Goal: Information Seeking & Learning: Learn about a topic

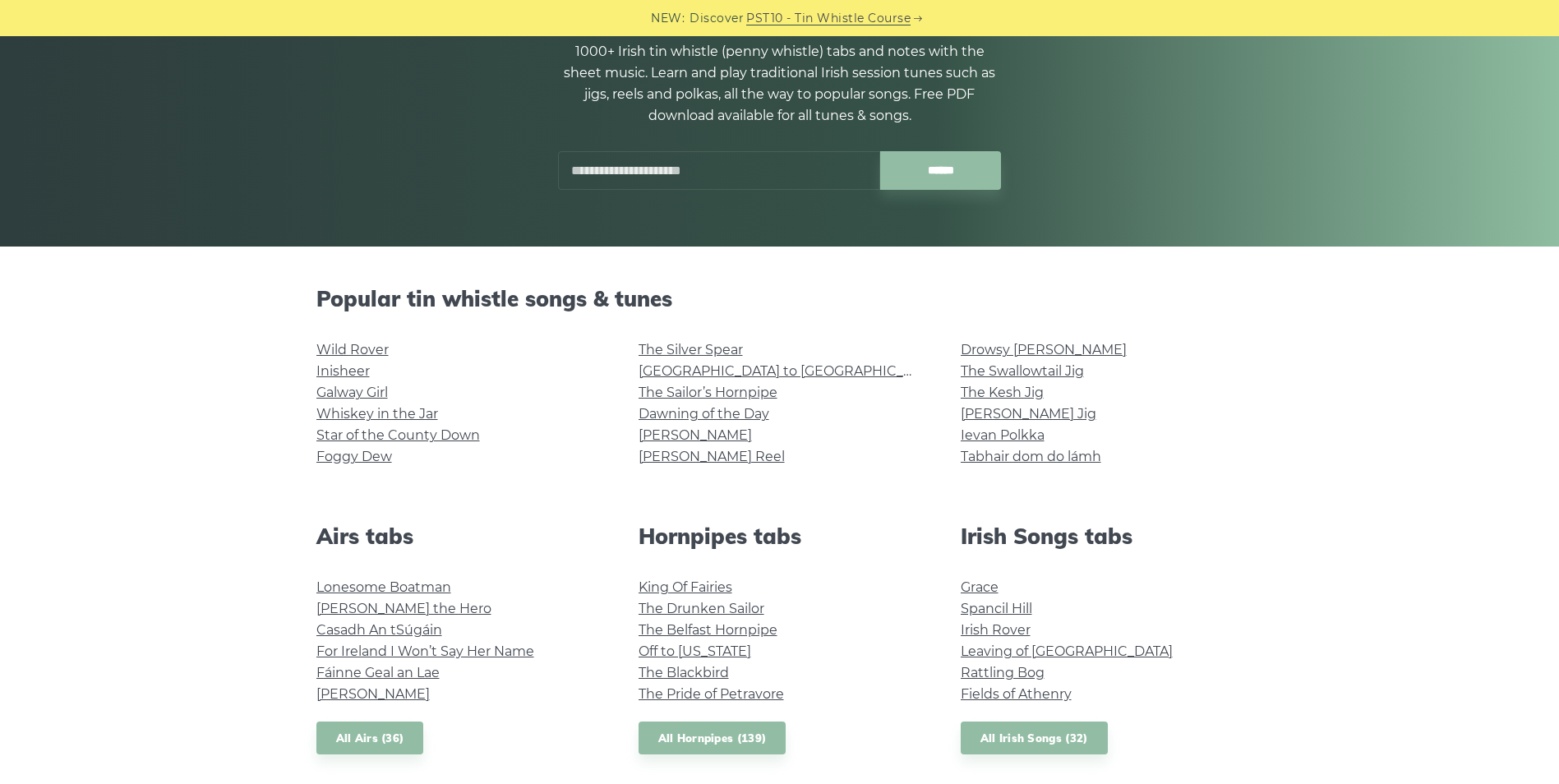
scroll to position [246, 0]
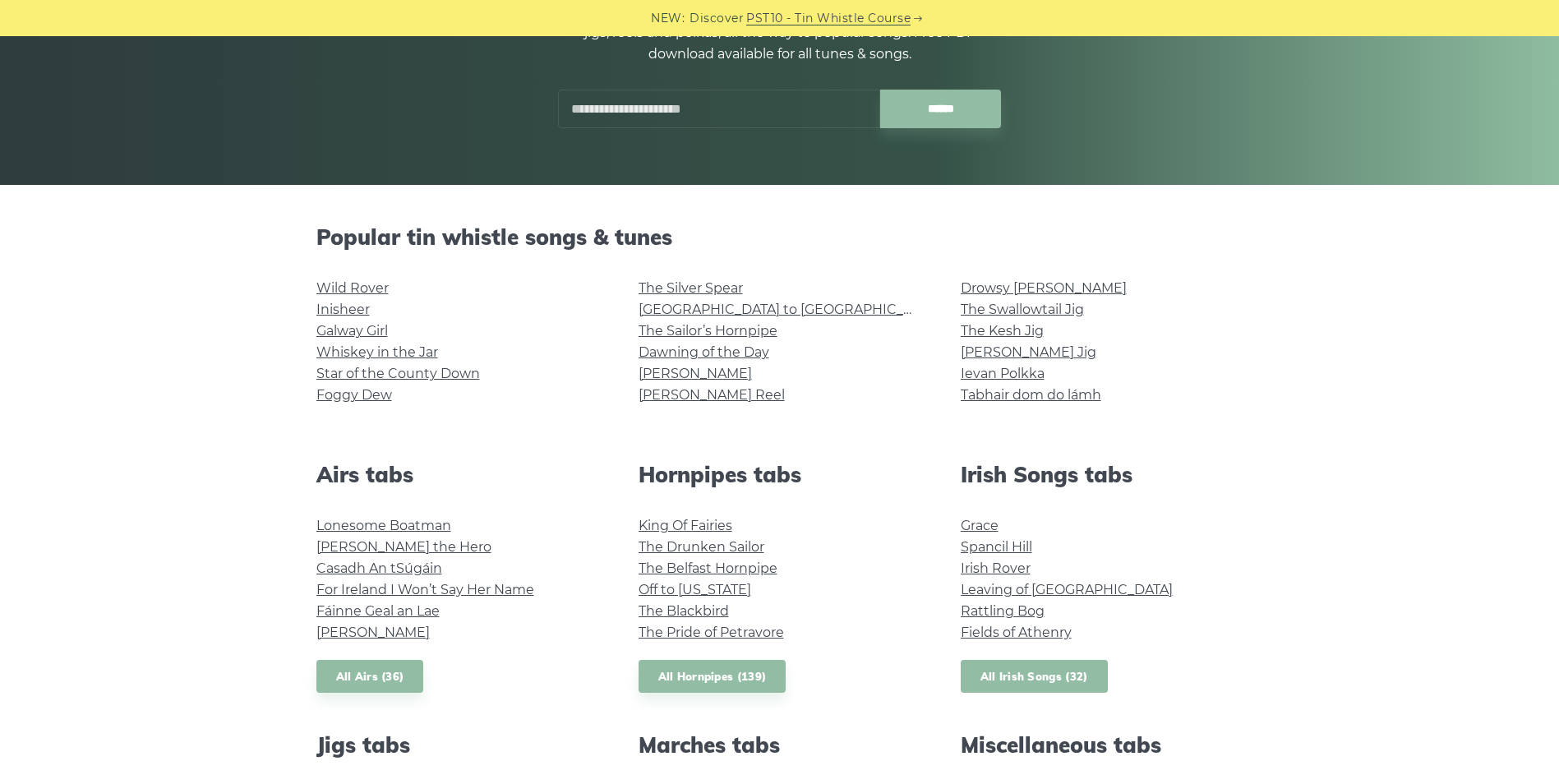
click at [1030, 677] on link "All Irish Songs (32)" at bounding box center [1034, 676] width 147 height 33
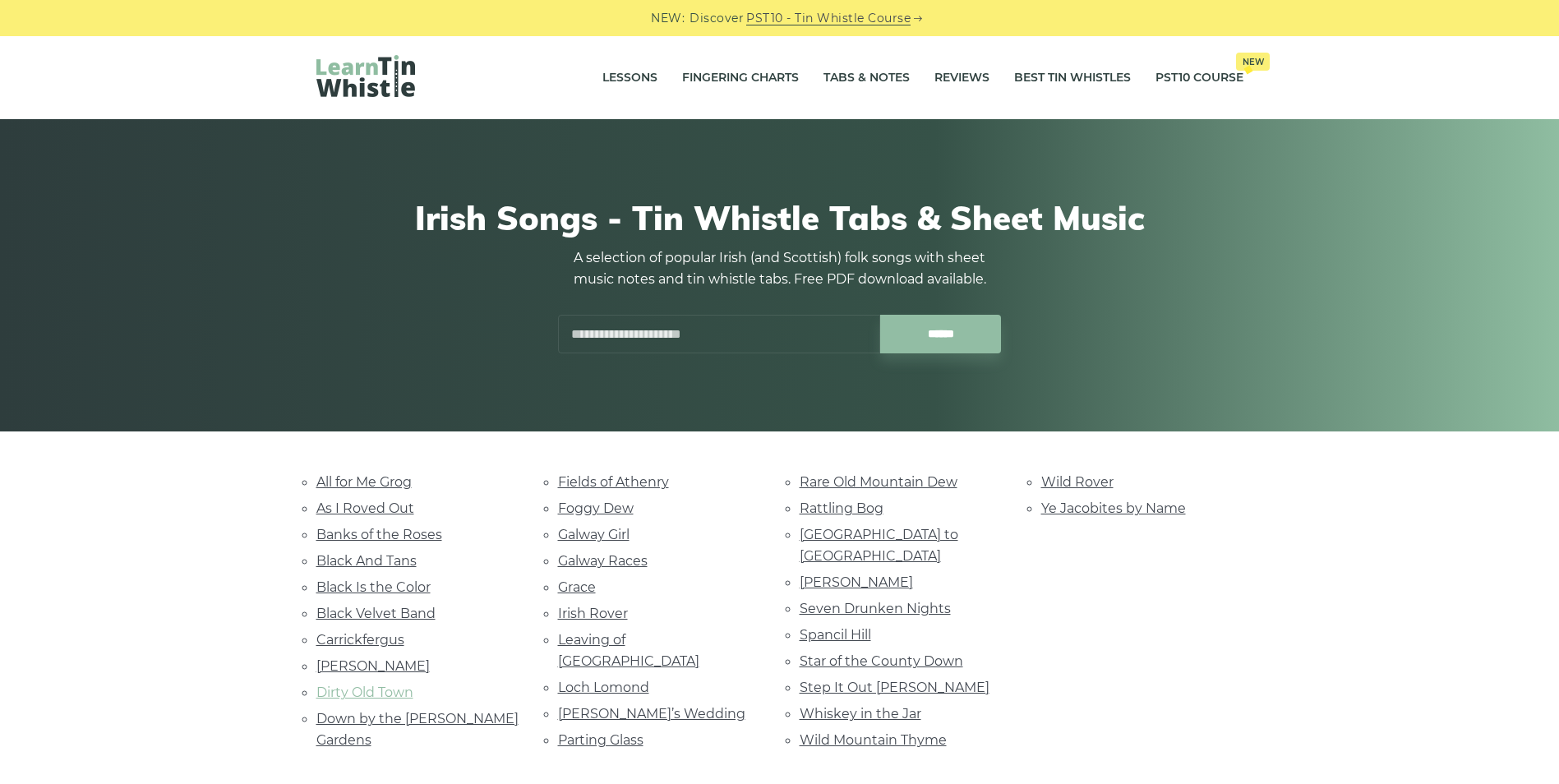
click at [386, 687] on link "Dirty Old Town" at bounding box center [364, 692] width 97 height 16
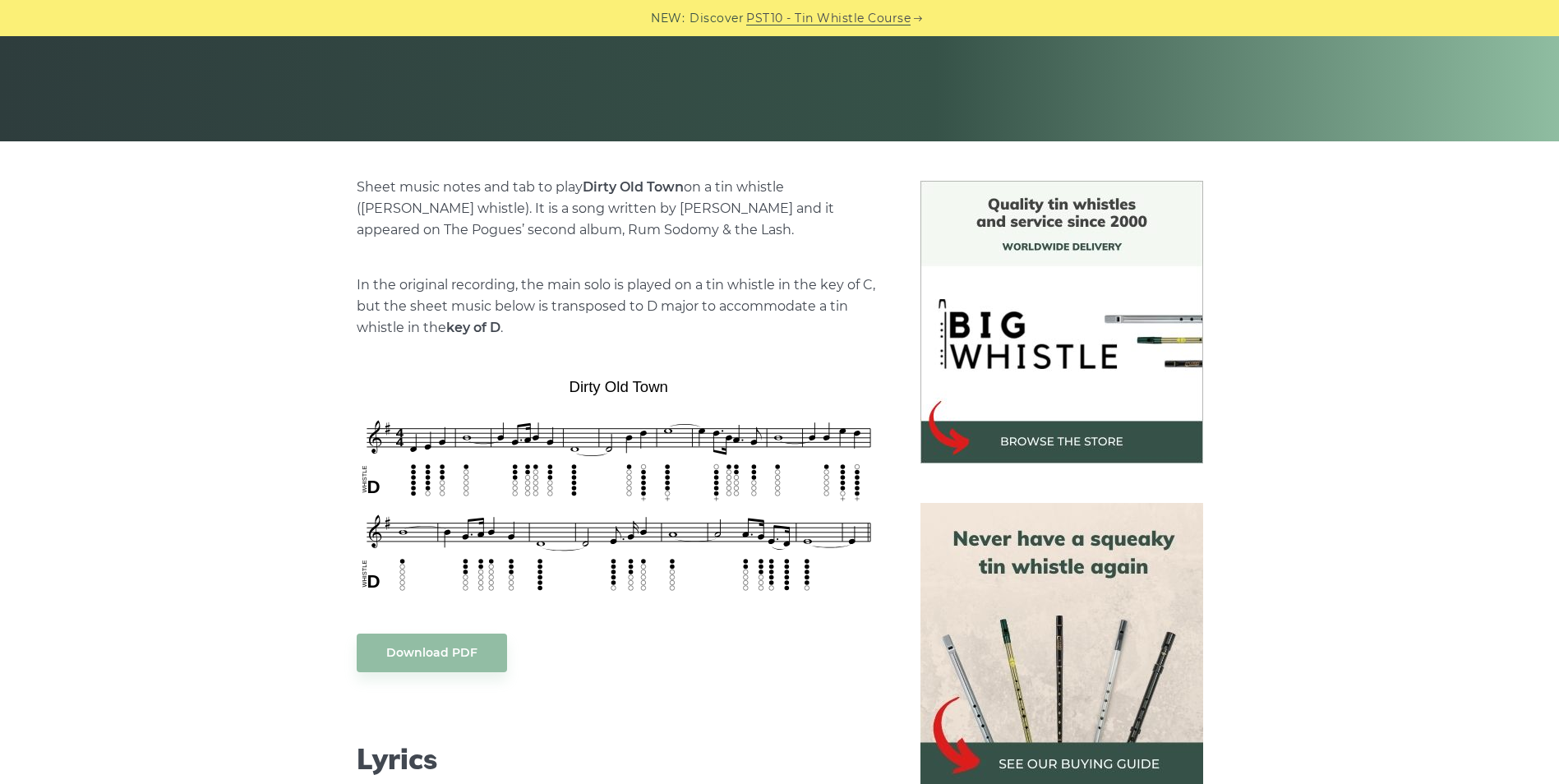
scroll to position [246, 0]
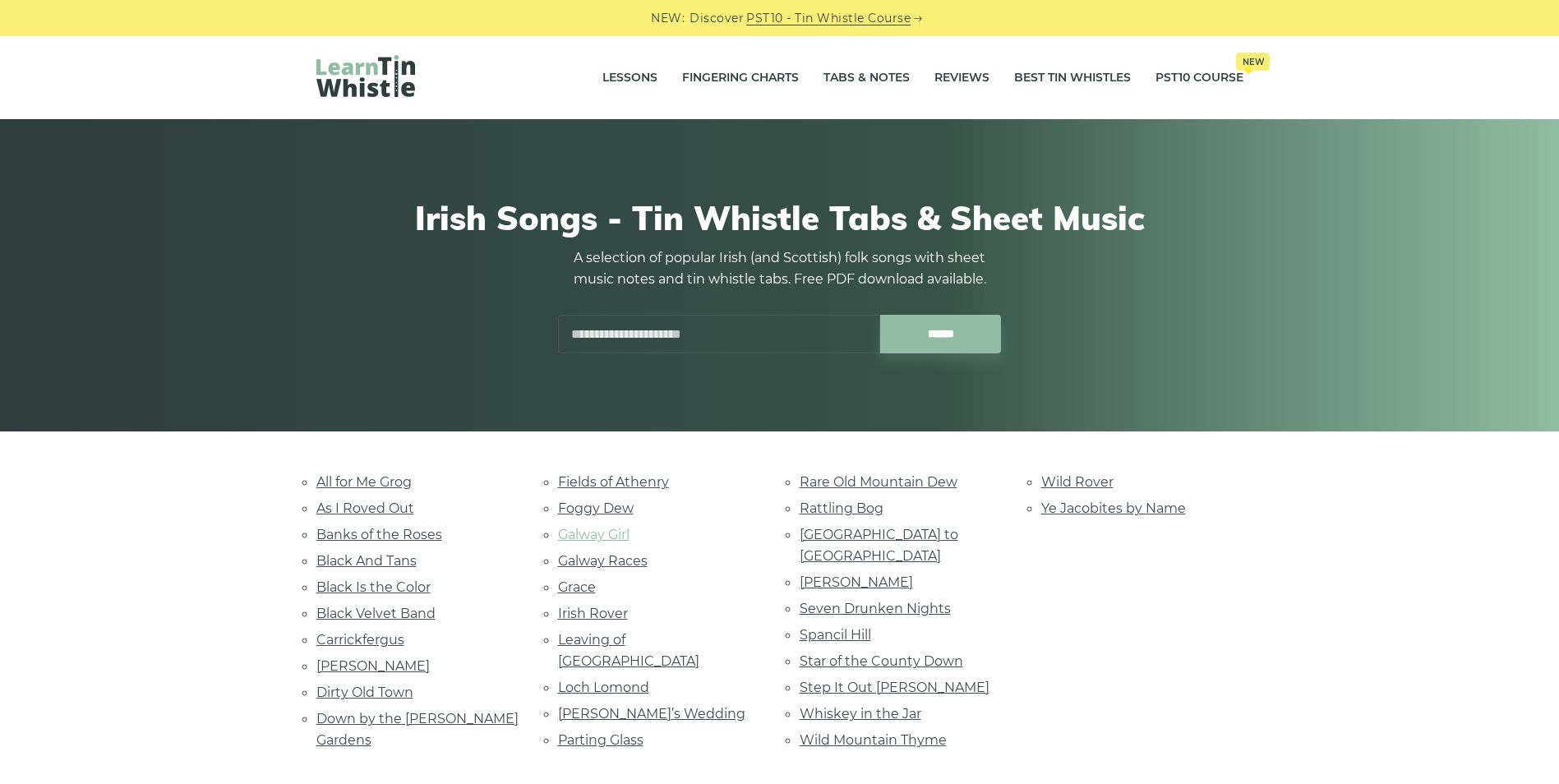
click at [596, 530] on link "Galway Girl" at bounding box center [593, 534] width 72 height 16
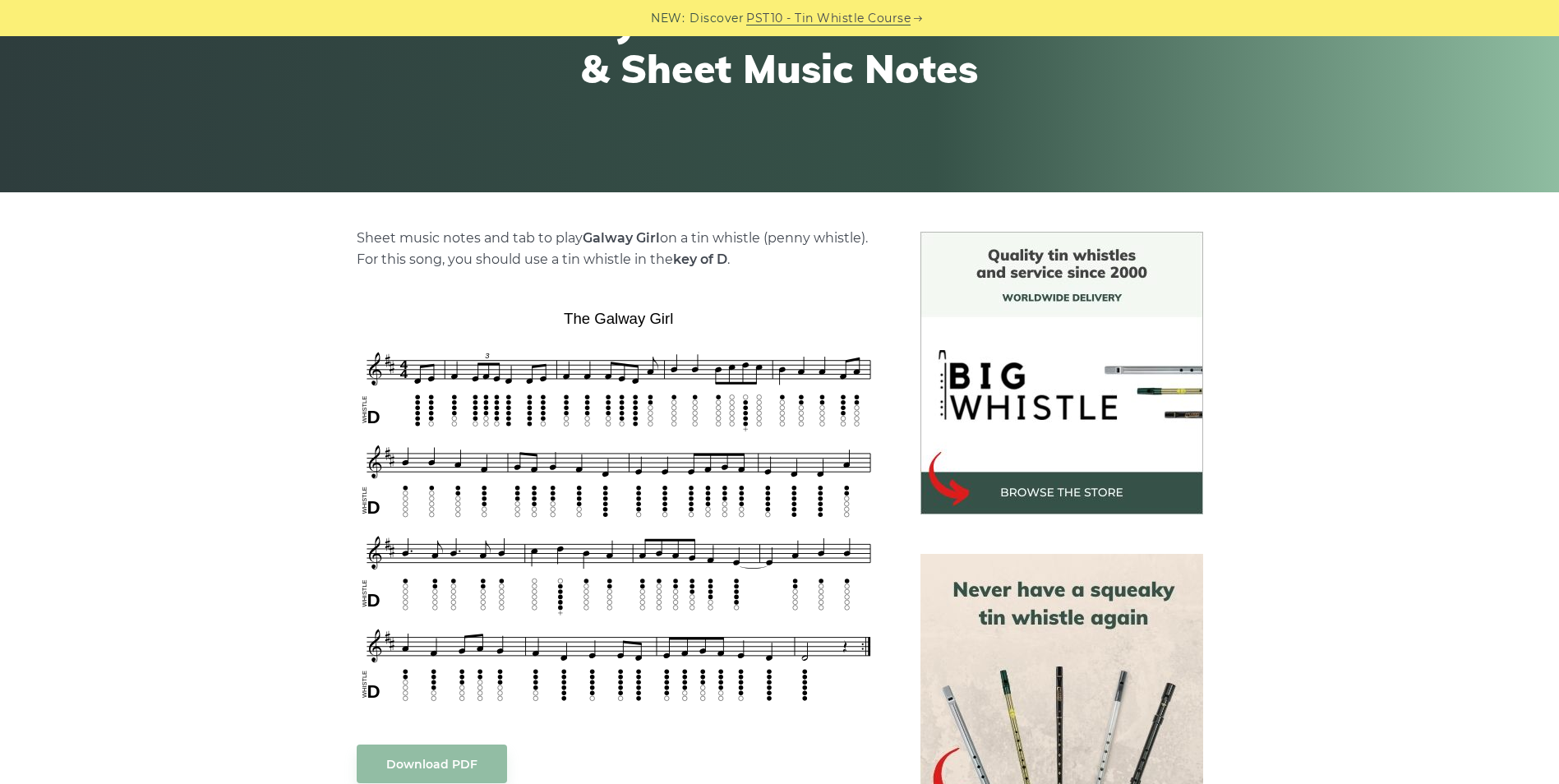
scroll to position [329, 0]
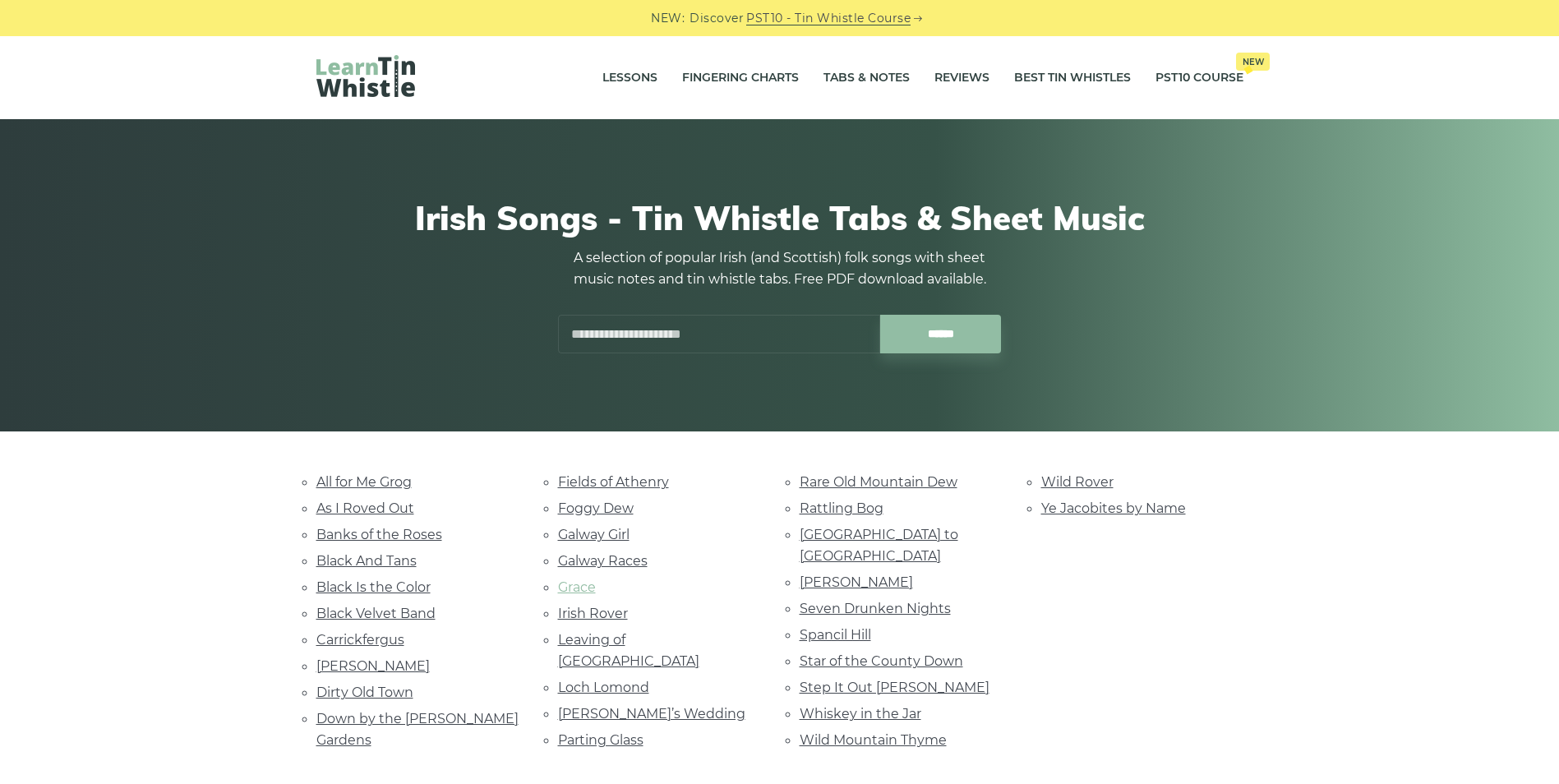
click at [579, 589] on link "Grace" at bounding box center [576, 586] width 38 height 16
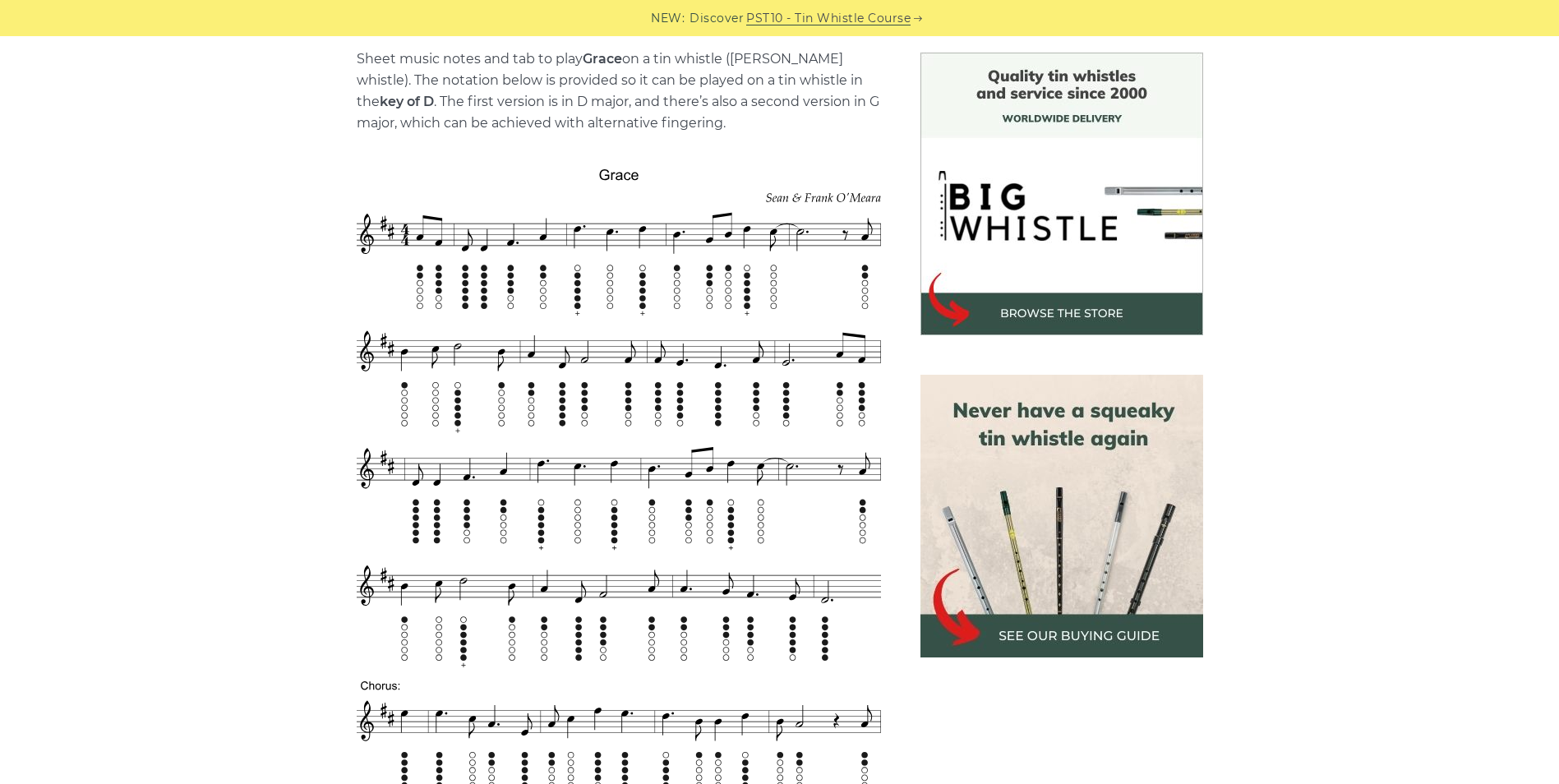
scroll to position [411, 0]
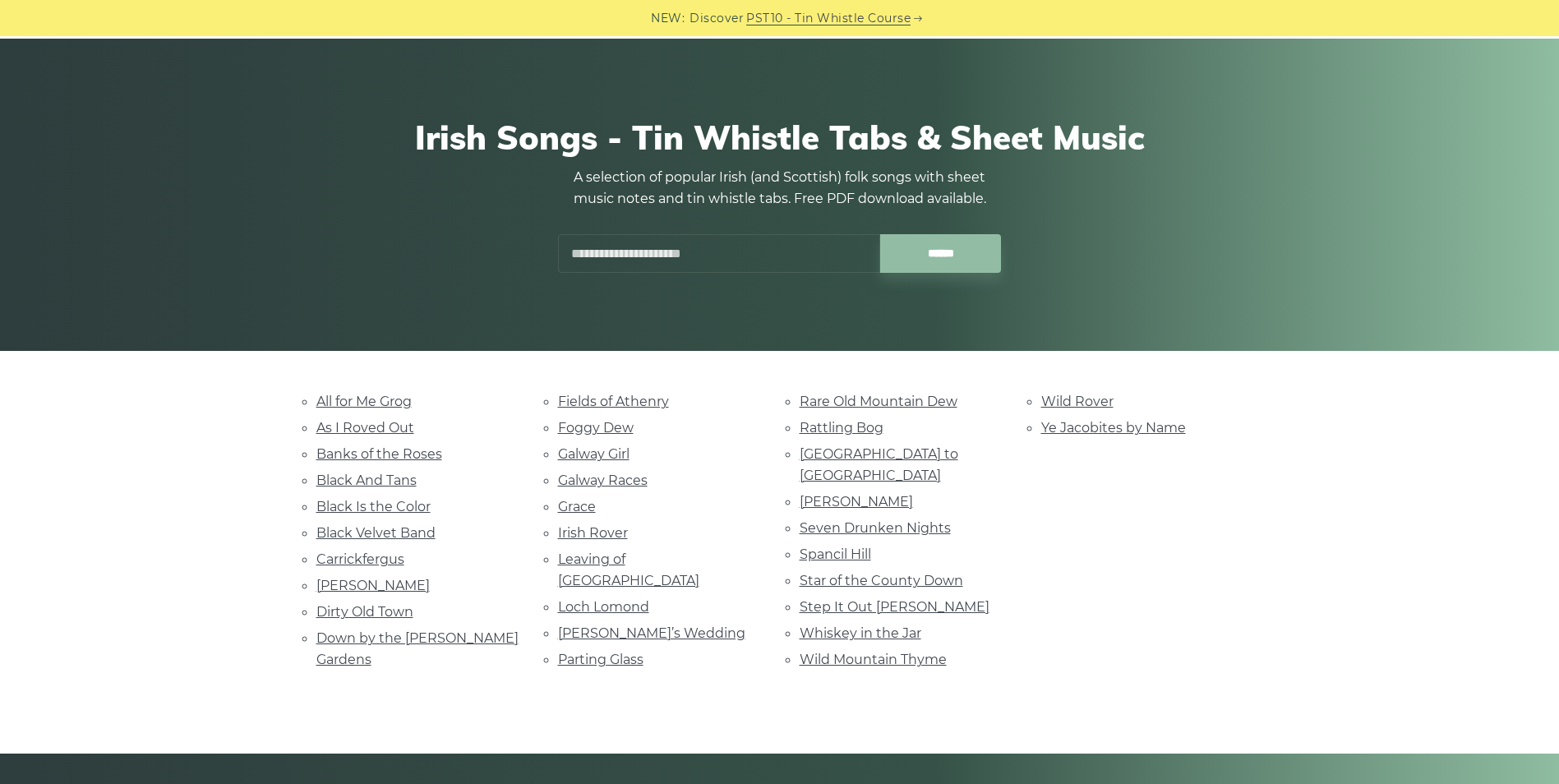
scroll to position [82, 0]
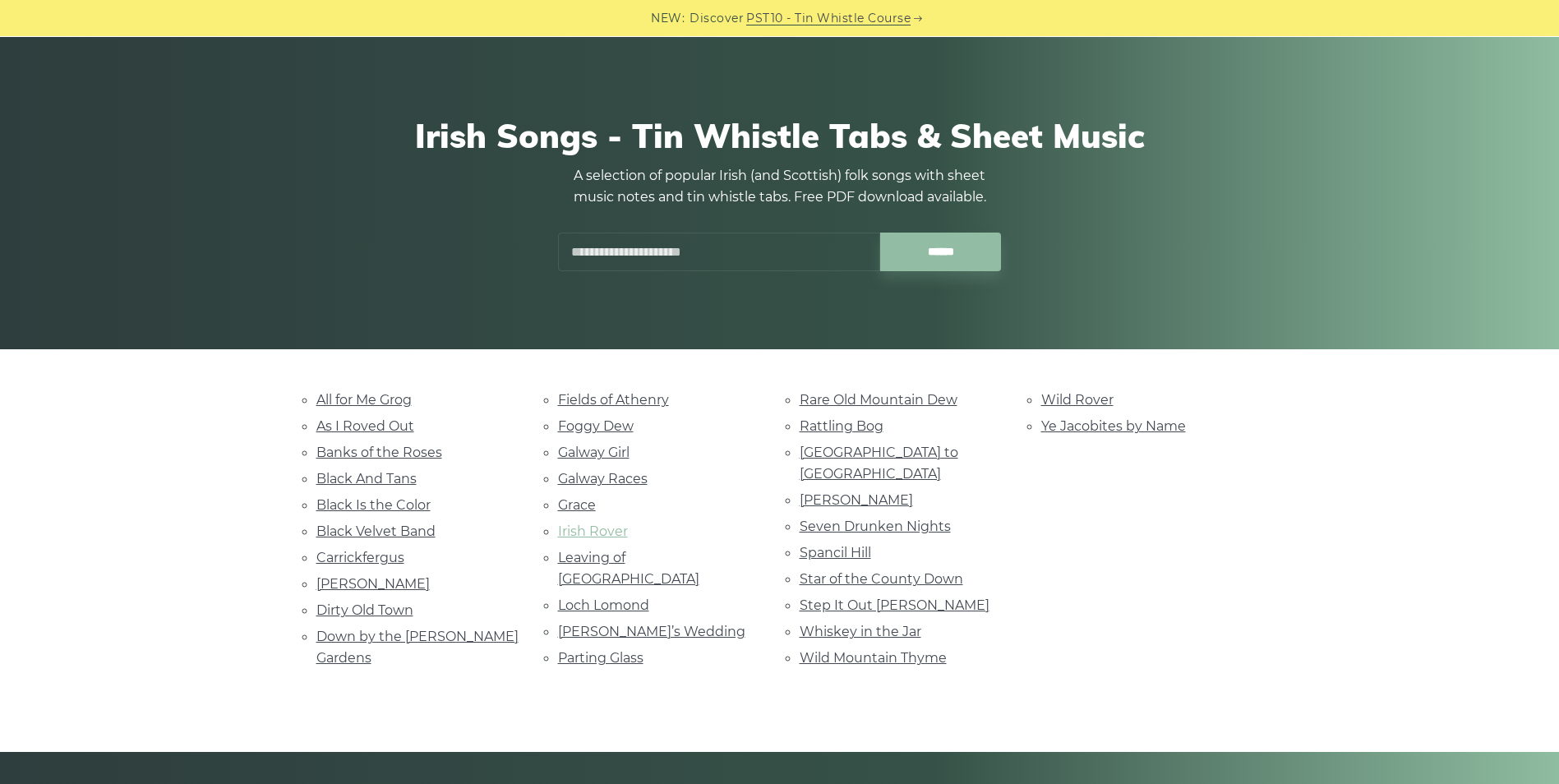
click at [583, 531] on link "Irish Rover" at bounding box center [592, 530] width 70 height 16
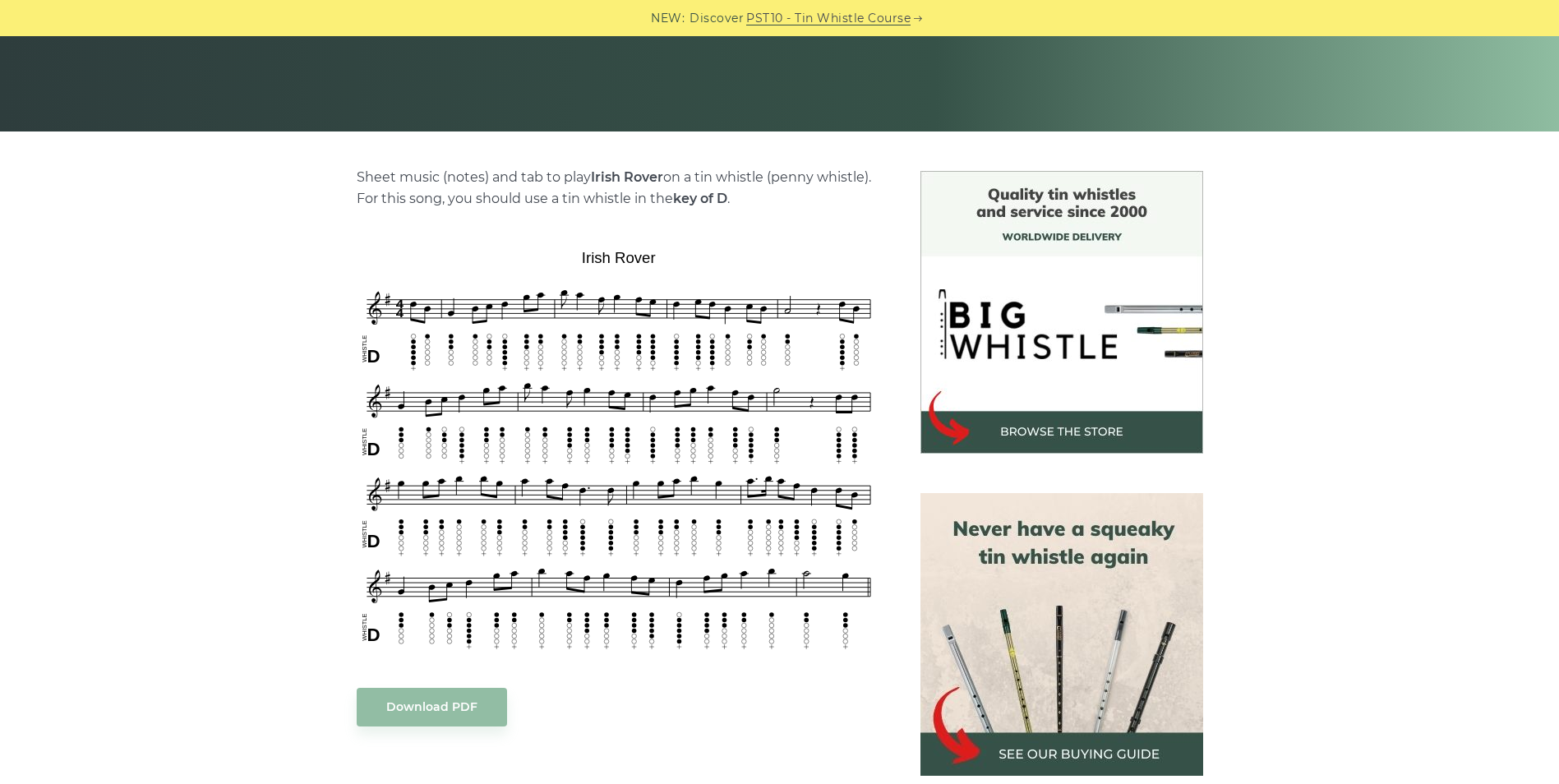
scroll to position [329, 0]
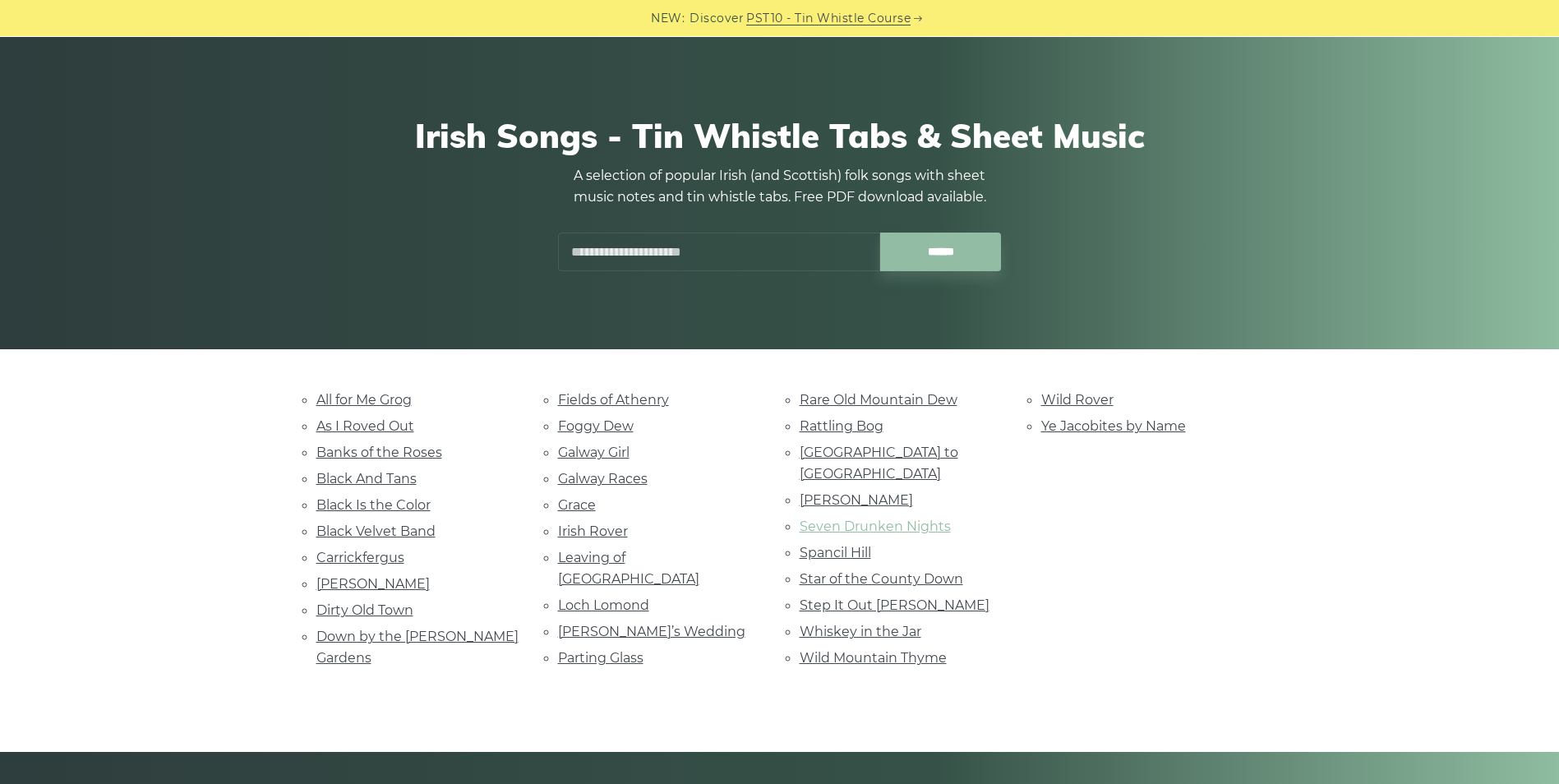
click at [834, 518] on link "Seven Drunken Nights" at bounding box center [874, 526] width 151 height 16
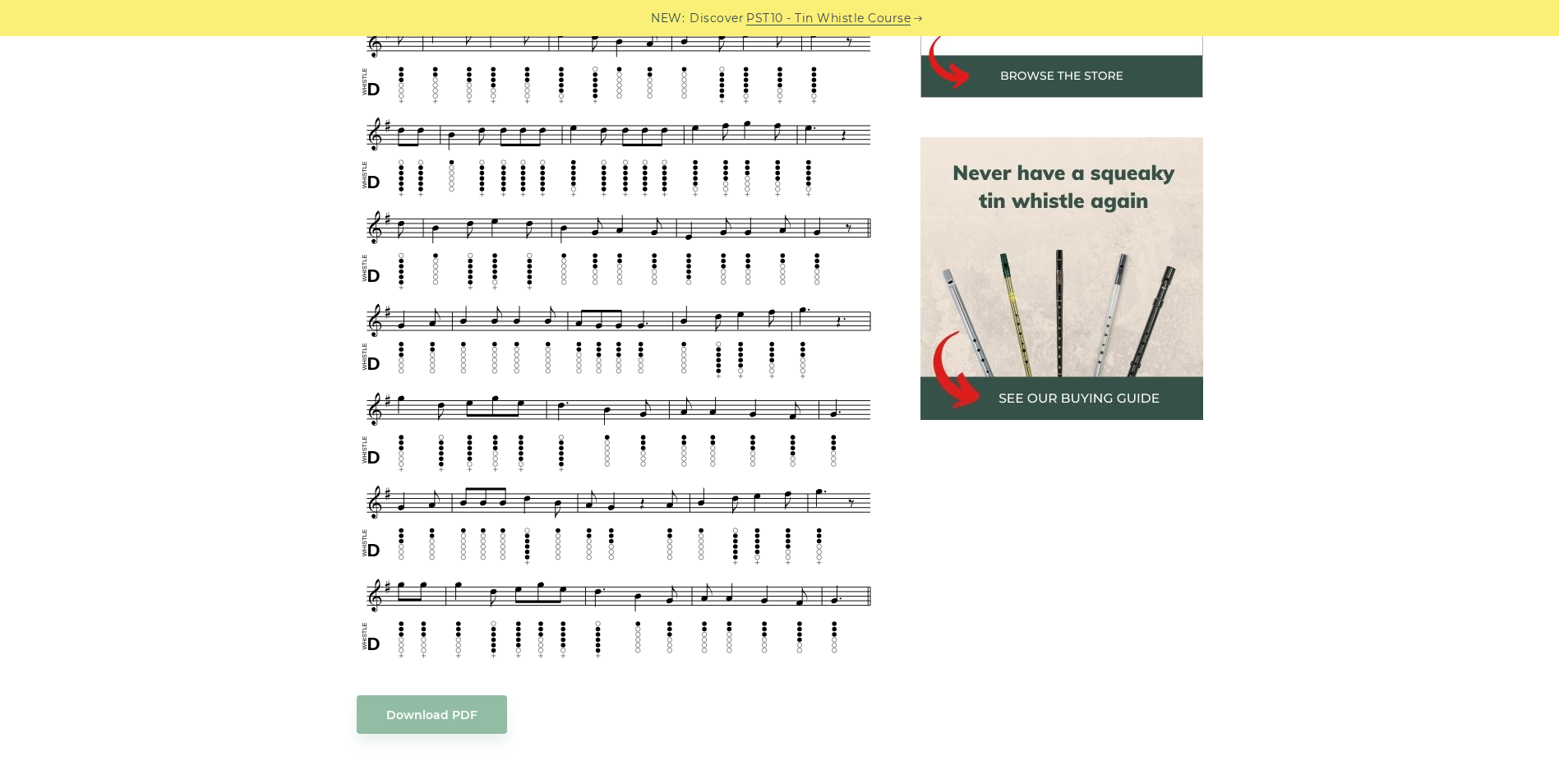
scroll to position [411, 0]
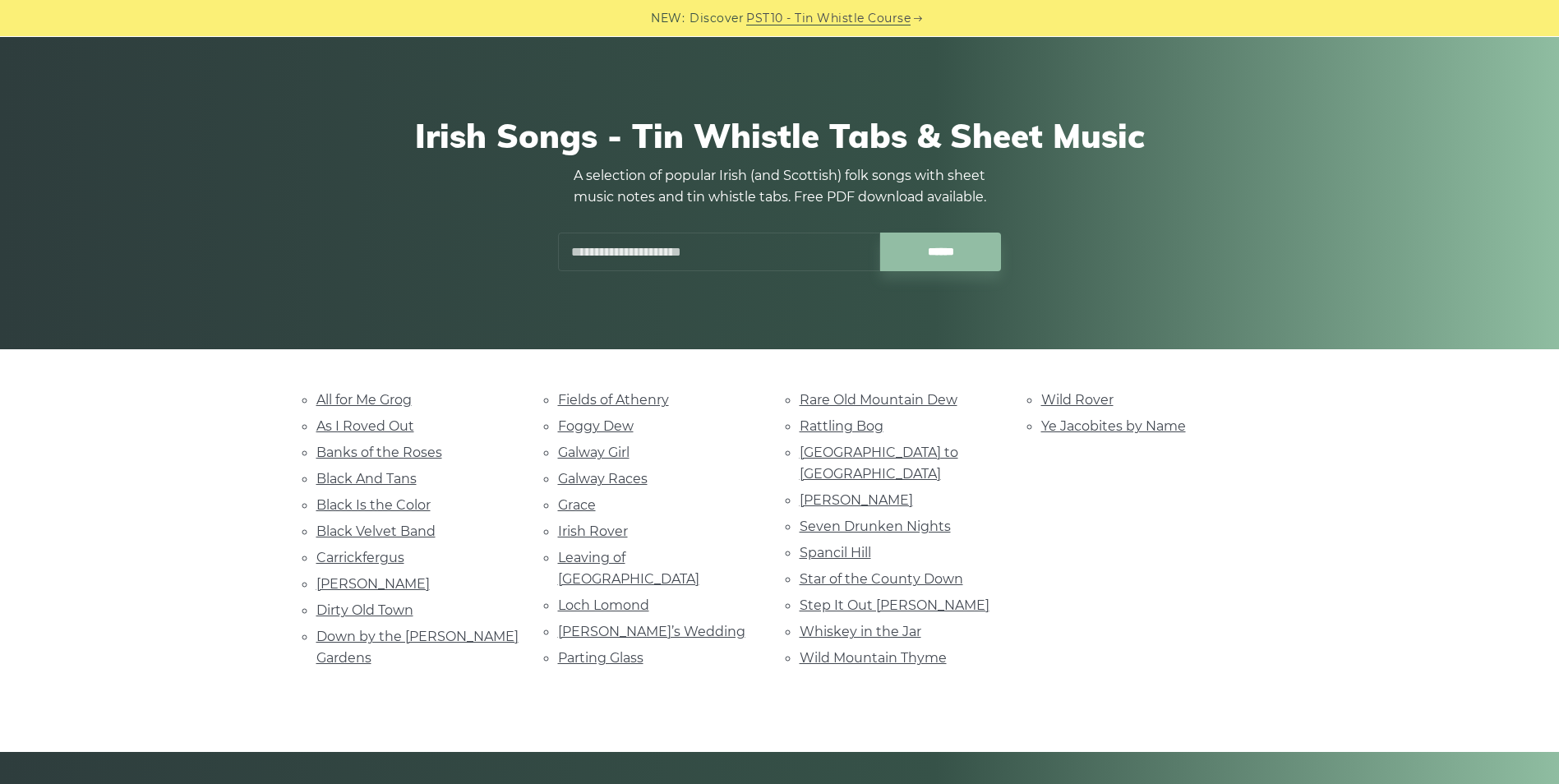
scroll to position [82, 0]
click at [839, 597] on link "Step It Out Mary" at bounding box center [894, 605] width 190 height 16
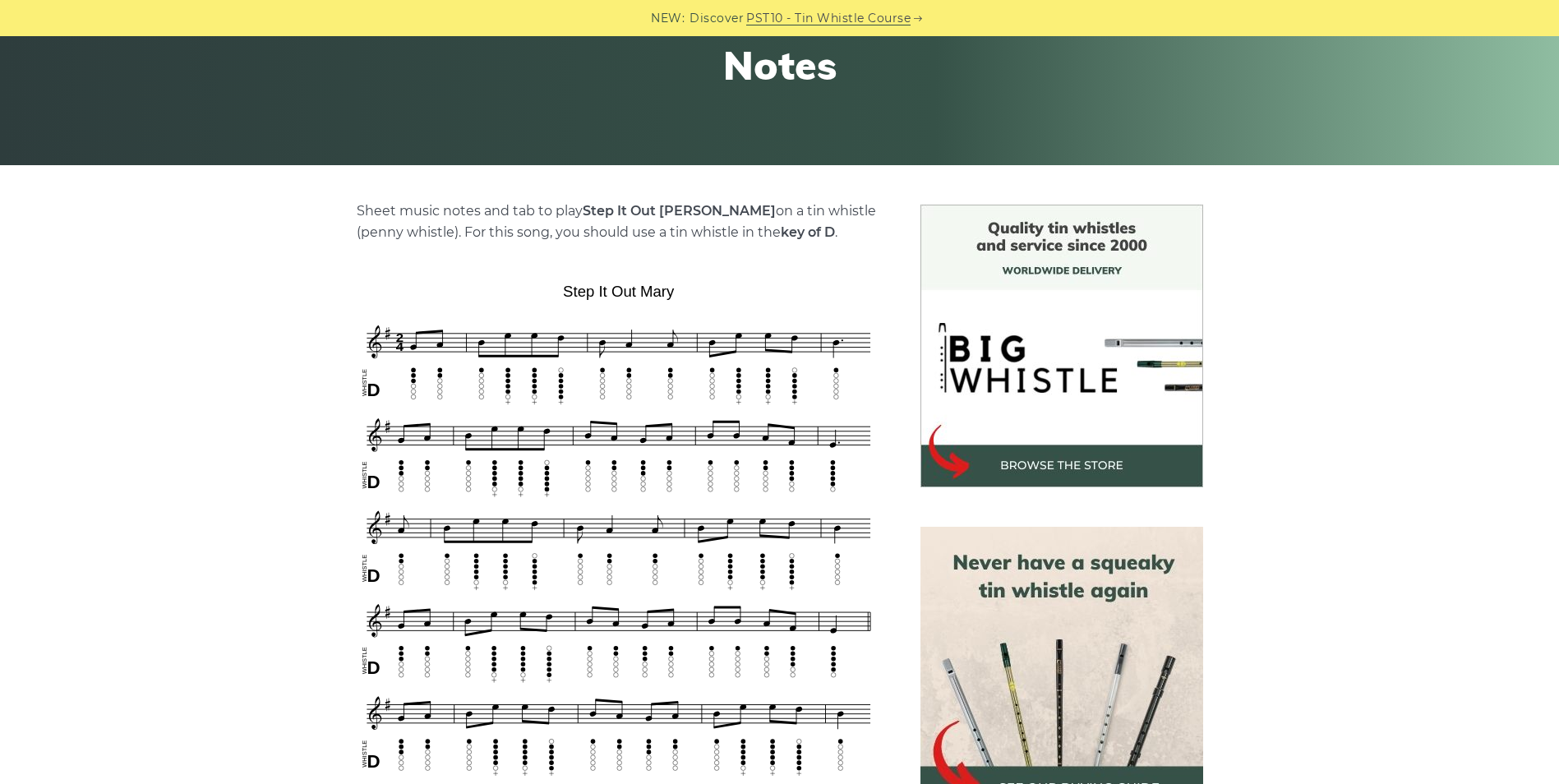
scroll to position [411, 0]
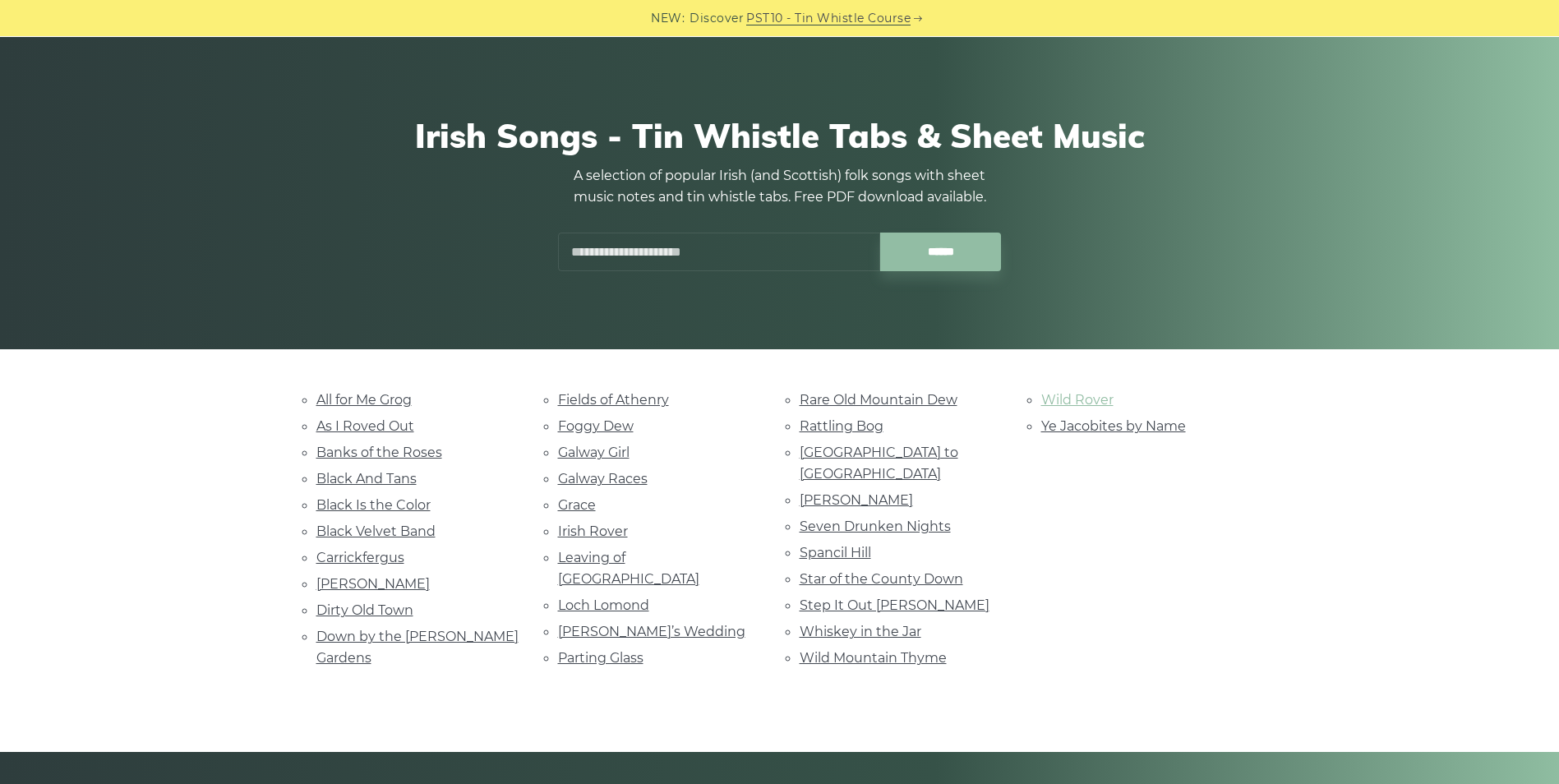
click at [1072, 402] on link "Wild Rover" at bounding box center [1077, 399] width 72 height 16
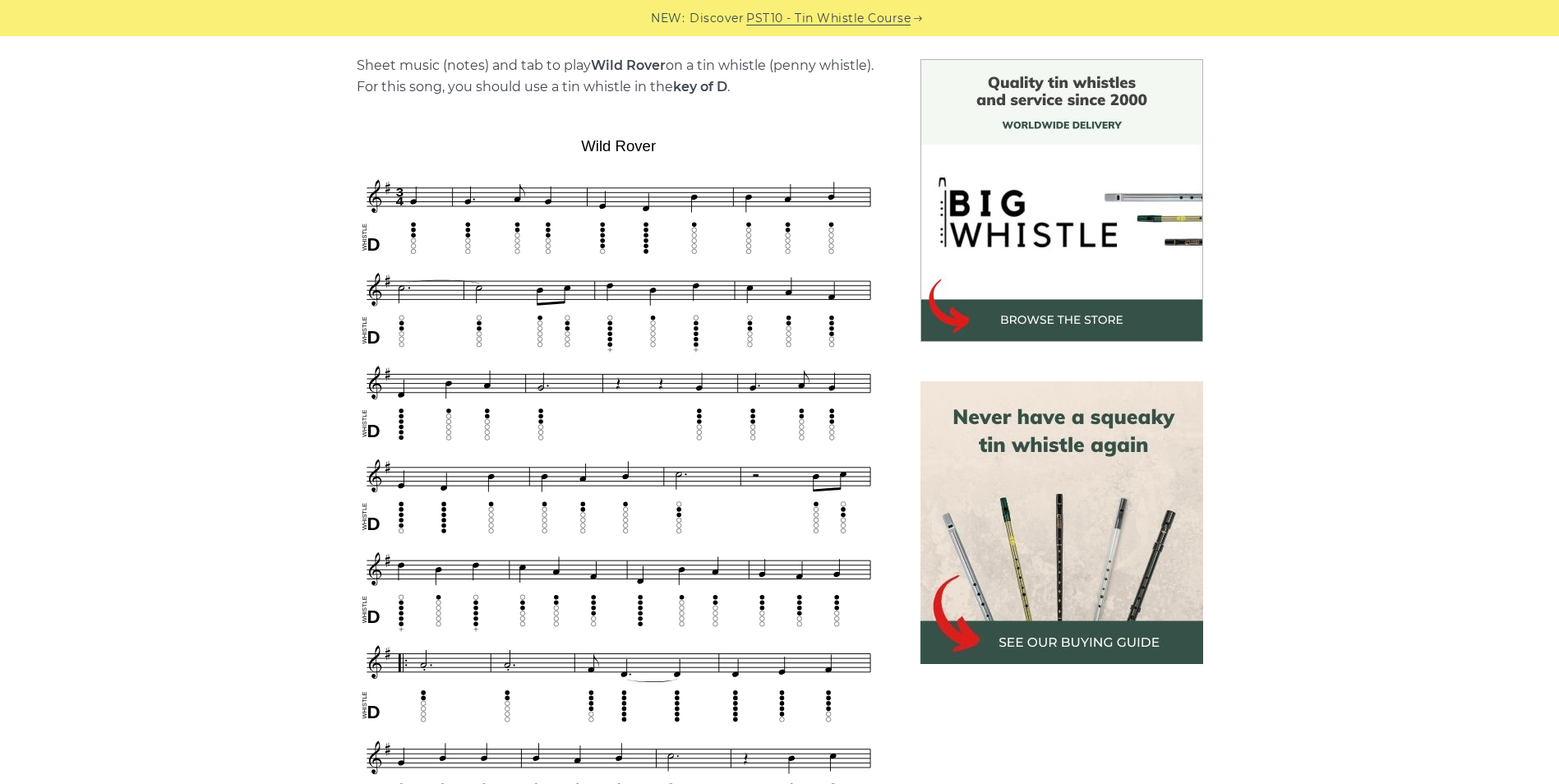
scroll to position [411, 0]
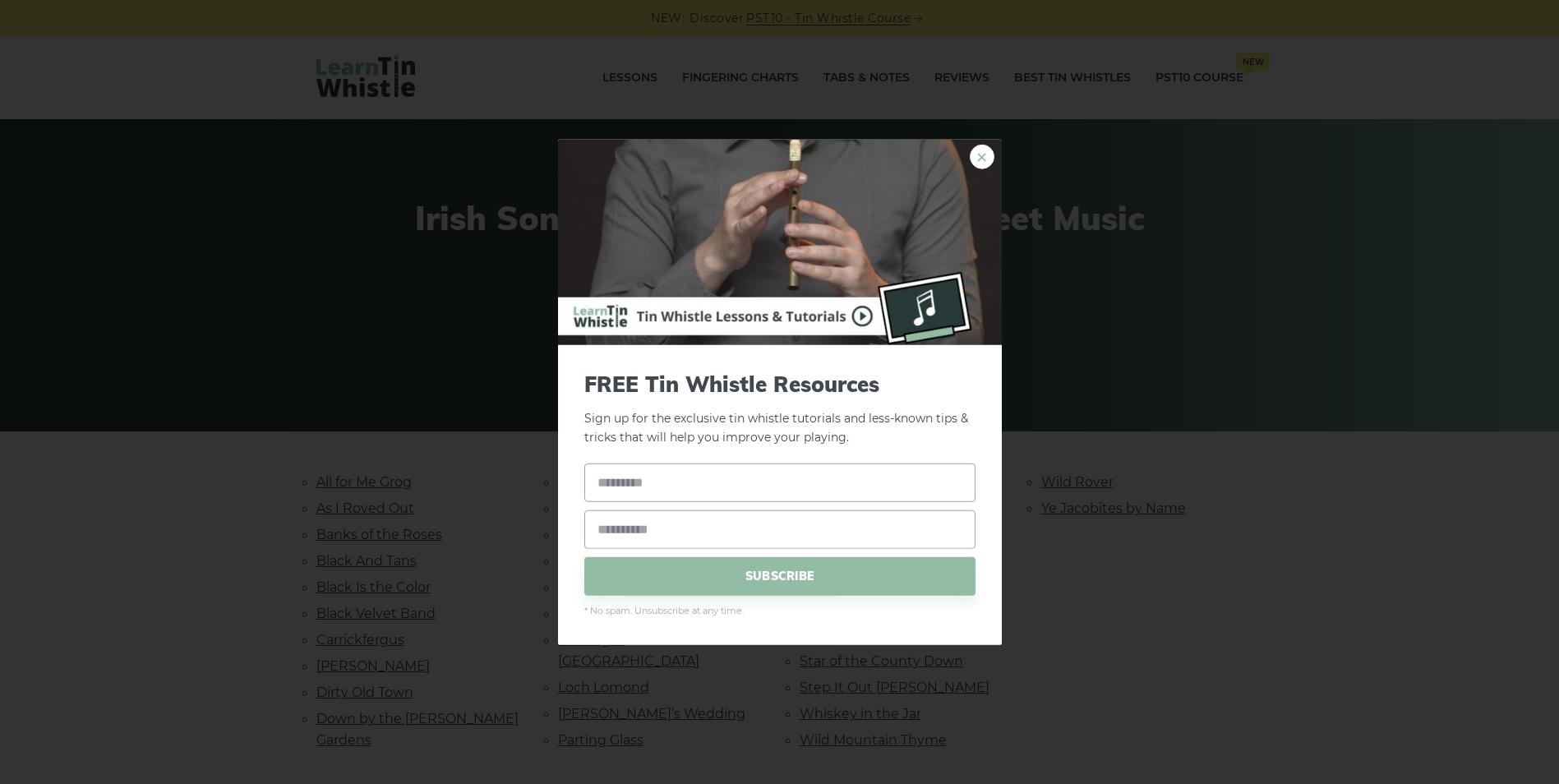
click at [975, 160] on link "×" at bounding box center [982, 157] width 25 height 25
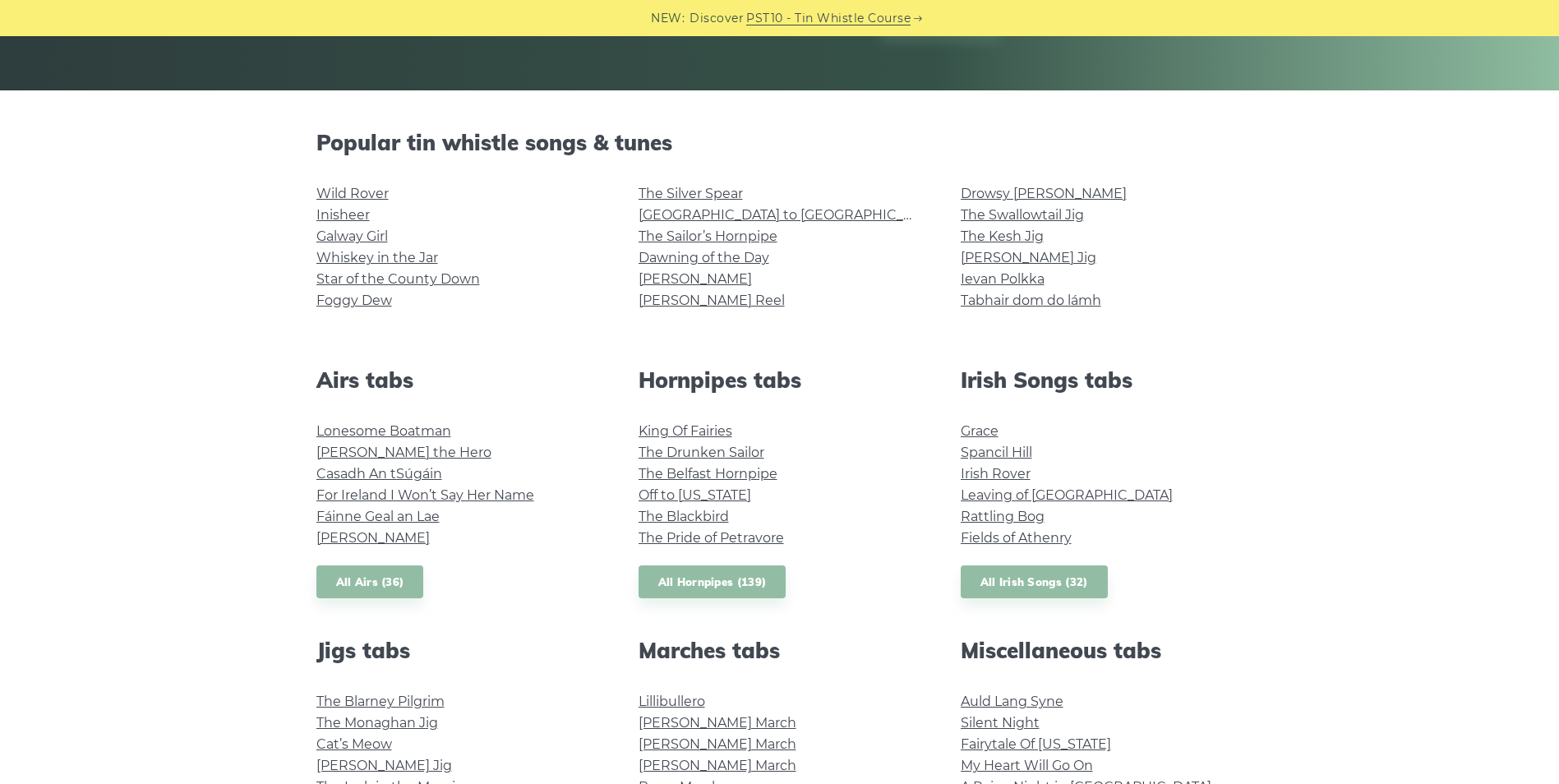
scroll to position [326, 0]
